Goal: Transaction & Acquisition: Download file/media

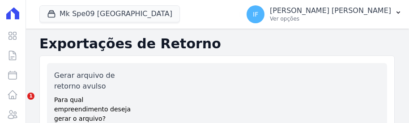
select select "39995bf4-9ae3-4619-a753-9d7f943d9086"
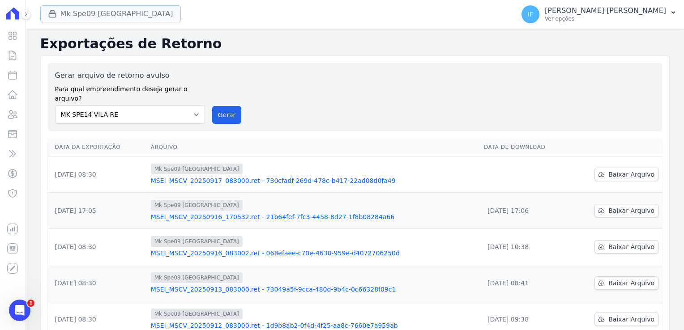
click at [109, 13] on button "Mk Spe09 [GEOGRAPHIC_DATA]" at bounding box center [110, 13] width 141 height 17
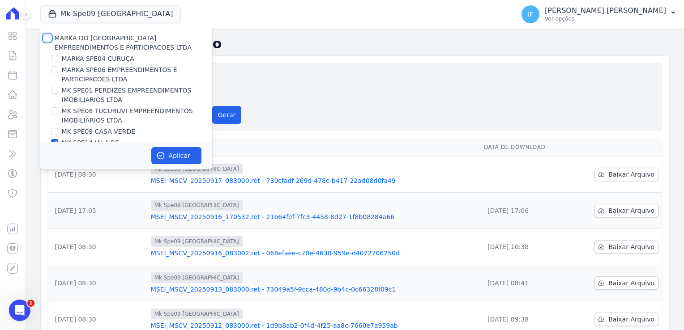
click at [47, 38] on input "MARKA DO [GEOGRAPHIC_DATA] EMPREENDIMENTOS E PARTICIPACOES LTDA" at bounding box center [47, 37] width 7 height 7
checkbox input "true"
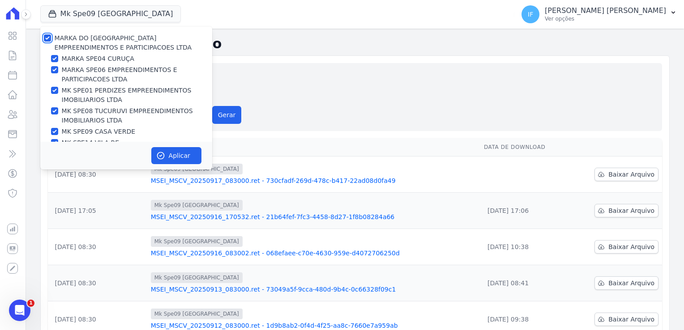
checkbox input "true"
click at [179, 123] on button "Aplicar" at bounding box center [176, 155] width 50 height 17
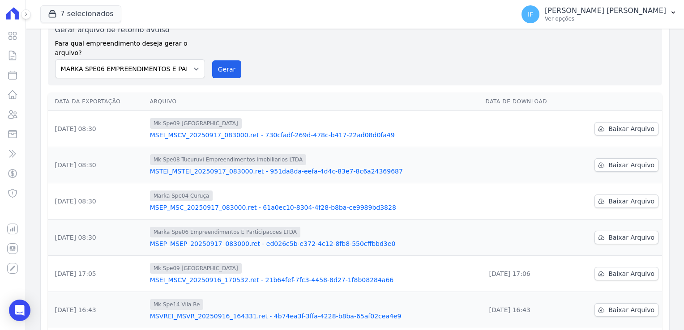
scroll to position [45, 0]
click at [409, 123] on span "Baixar Arquivo" at bounding box center [631, 238] width 46 height 9
click at [409, 123] on span "Baixar Arquivo" at bounding box center [631, 202] width 46 height 9
click at [409, 123] on span "Baixar Arquivo" at bounding box center [631, 129] width 46 height 9
